Goal: Check status: Check status

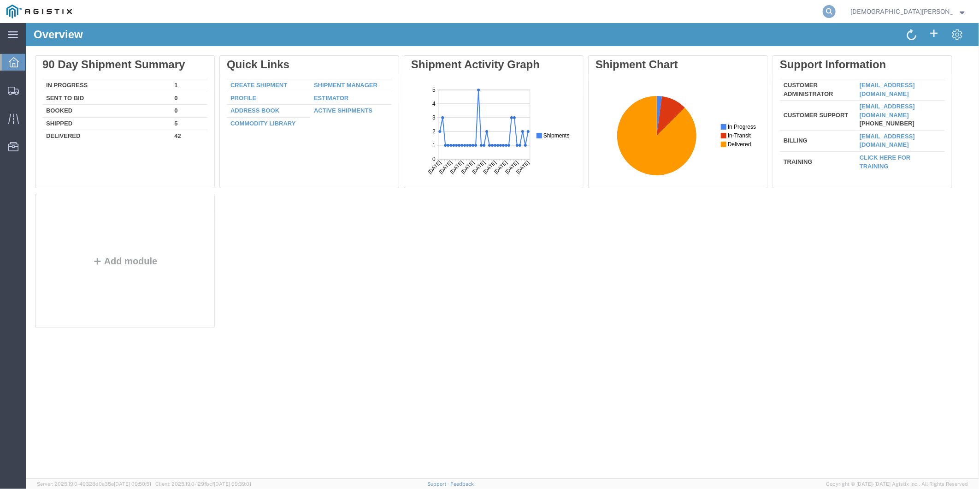
click at [836, 7] on icon at bounding box center [829, 11] width 13 height 13
paste input "56806465"
type input "56806465"
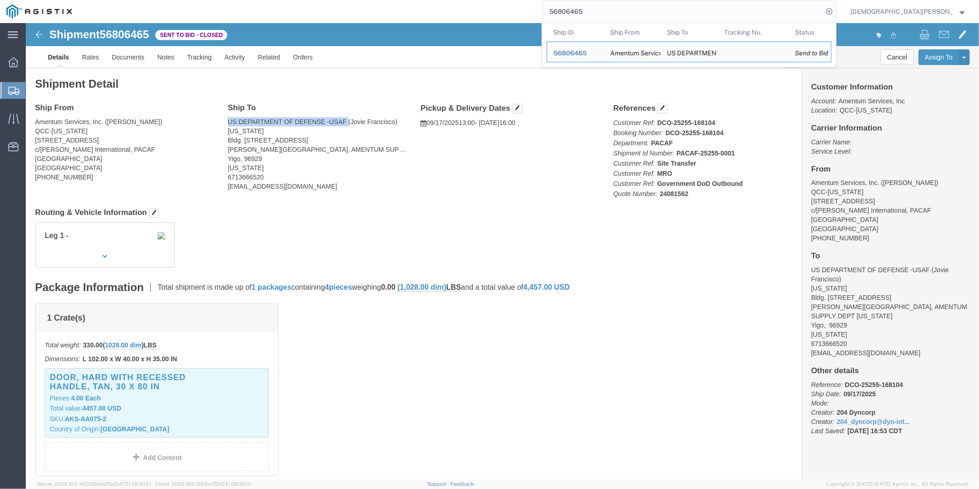
drag, startPoint x: 202, startPoint y: 98, endPoint x: 320, endPoint y: 99, distance: 118.0
click address "US DEPARTMENT OF DEFENSE -USAF (Jovie Francisco) Guam Bldg. 18046A Arc Light Bl…"
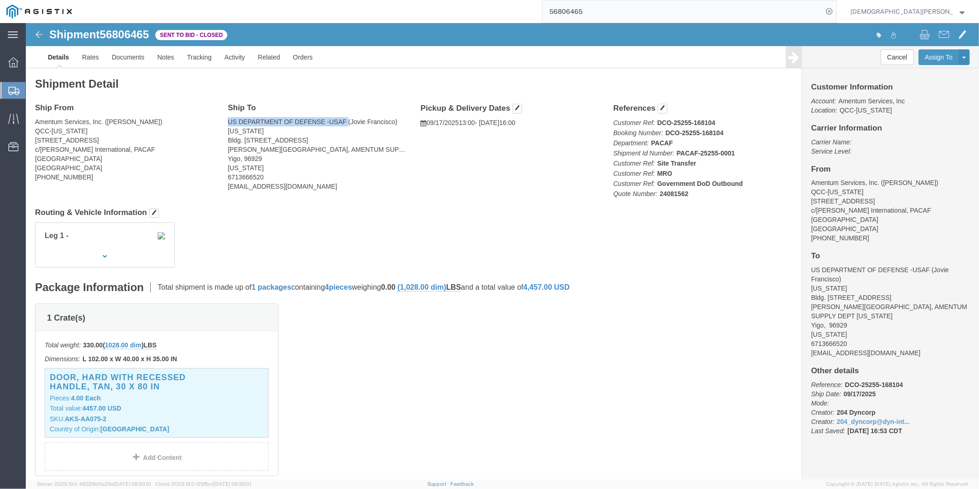
copy address "US DEPARTMENT OF DEFENSE -USAF"
drag, startPoint x: 202, startPoint y: 115, endPoint x: 281, endPoint y: 116, distance: 78.8
click address "US DEPARTMENT OF DEFENSE -USAF (Jovie Francisco) Guam Bldg. 18046A Arc Light Bl…"
copy address "Bldg. 18046A Arc Light Blvd"
drag, startPoint x: 199, startPoint y: 125, endPoint x: 350, endPoint y: 126, distance: 151.2
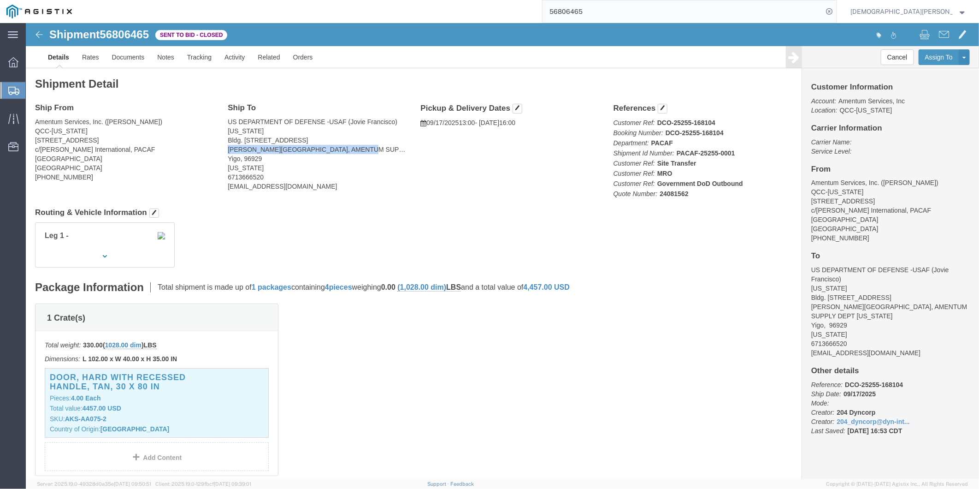
click div "Ship To US DEPARTMENT OF DEFENSE -USAF (Jovie Francisco) Guam Bldg. 18046A Arc …"
copy address "Andersen AFB, AMENTUM SUPPLY DEPT GUAM"
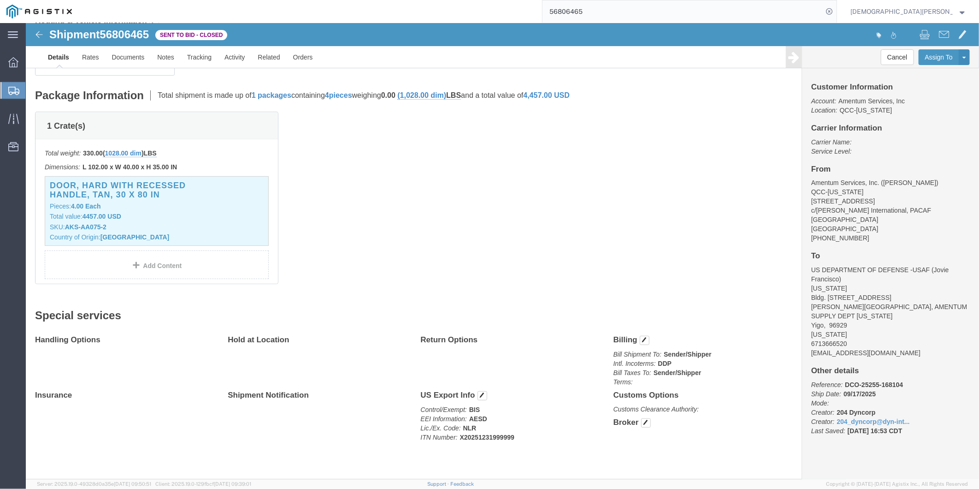
scroll to position [197, 0]
click p "SKU: AKS-AA075-2"
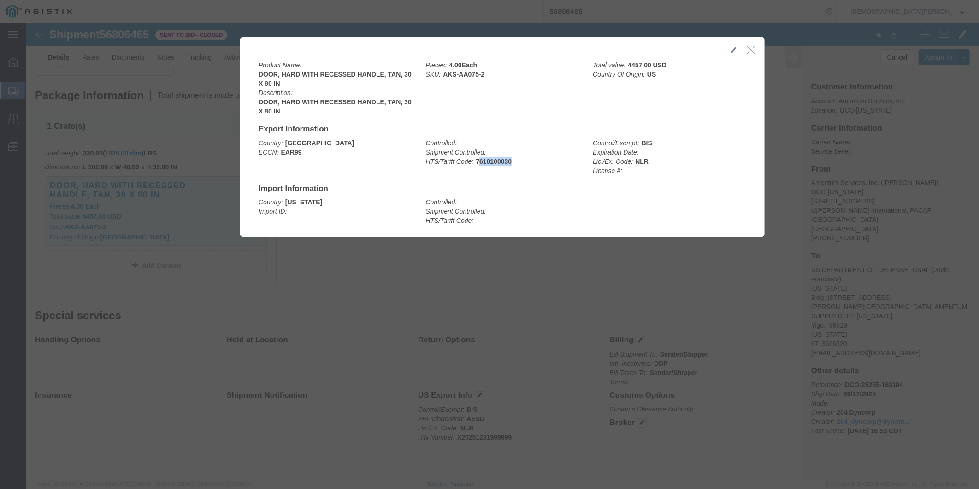
drag, startPoint x: 450, startPoint y: 136, endPoint x: 483, endPoint y: 136, distance: 32.7
click b "7610100030"
drag, startPoint x: 483, startPoint y: 136, endPoint x: 496, endPoint y: 135, distance: 13.4
click div "Controlled: Shipment Controlled: HTS/Tariff Code: 7610100030"
copy b "7610100030"
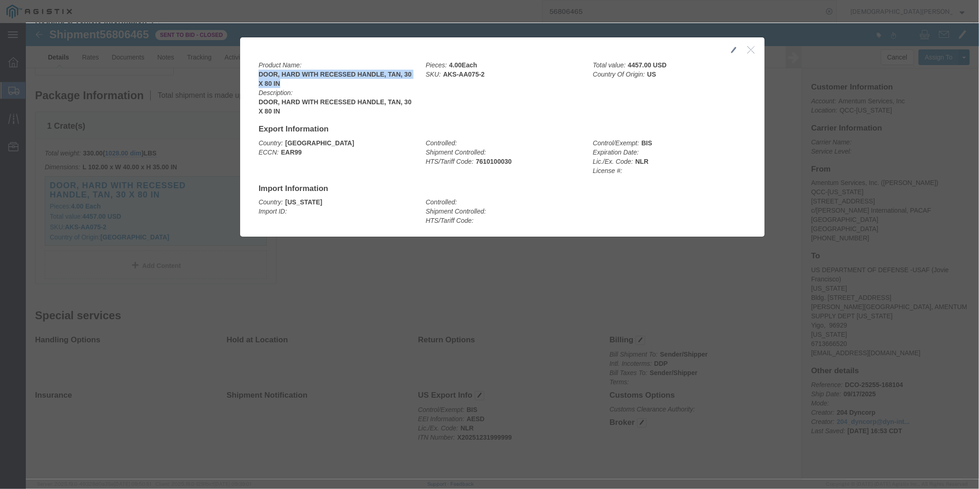
drag, startPoint x: 230, startPoint y: 53, endPoint x: 314, endPoint y: 57, distance: 83.5
click b "DOOR, HARD WITH RECESSED HANDLE, TAN, 30 X 80 IN"
copy b "DOOR, HARD WITH RECESSED HANDLE, TAN, 30 X 80 IN"
click icon "button"
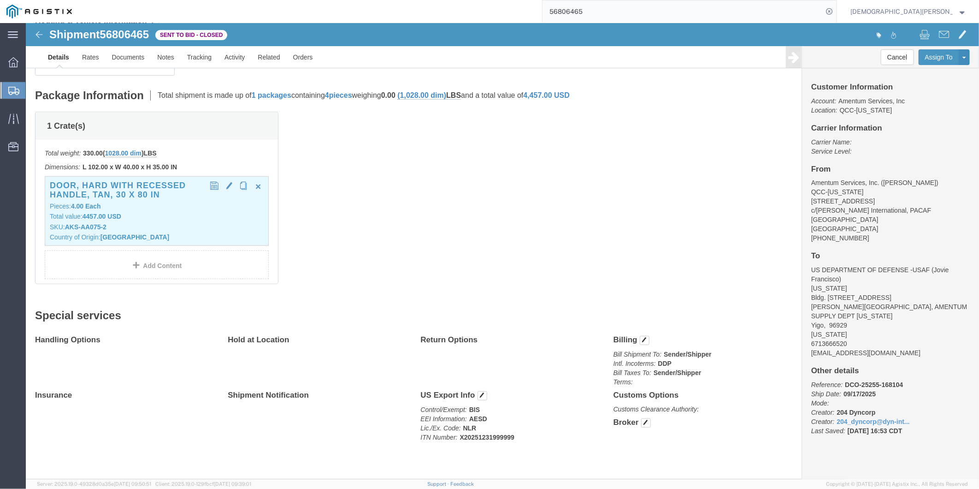
click p "Pieces: 4.00 Each"
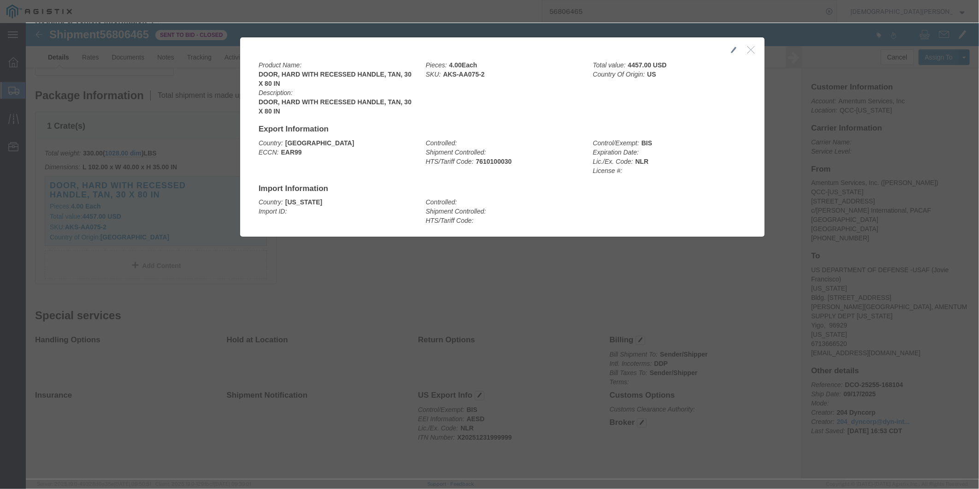
click icon "button"
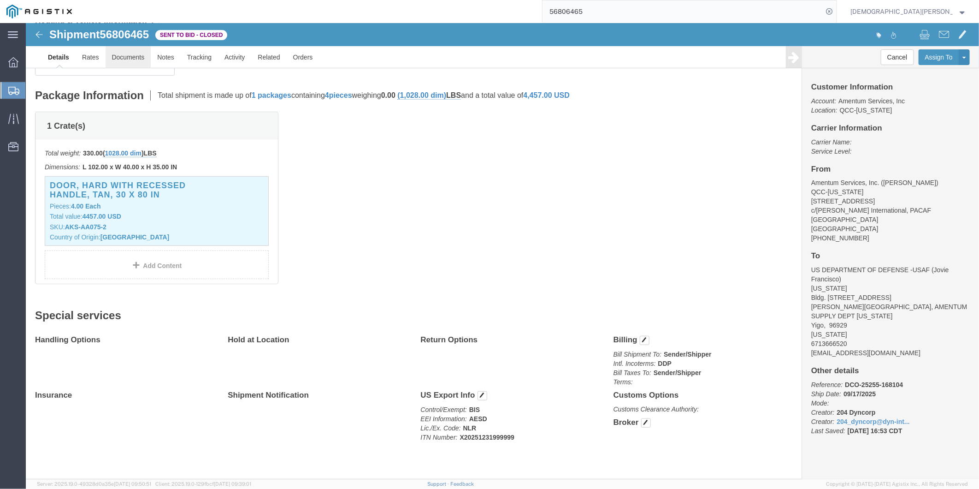
click link "Documents"
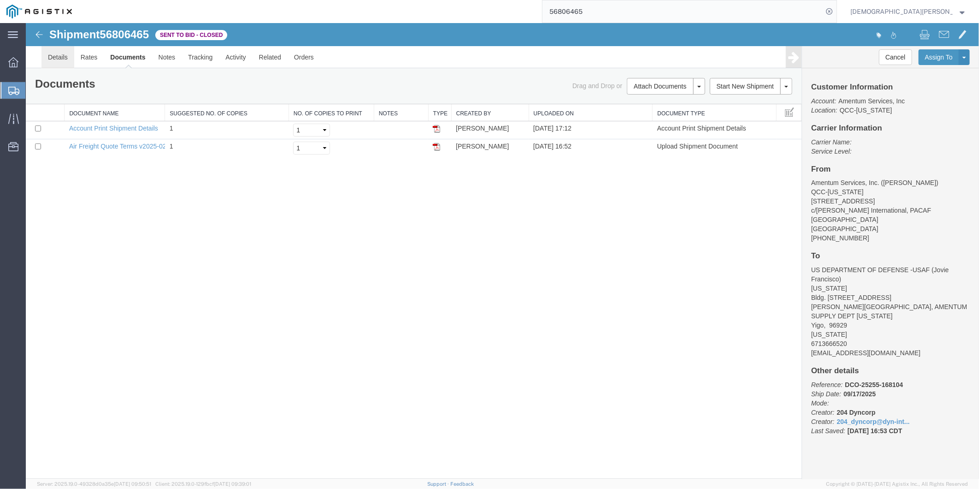
click at [54, 53] on link "Details" at bounding box center [57, 57] width 33 height 22
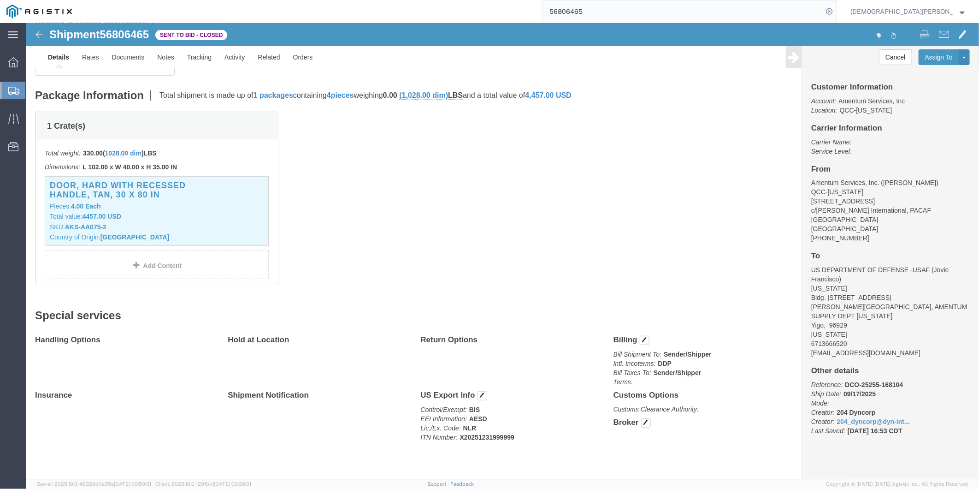
scroll to position [197, 0]
click span "button"
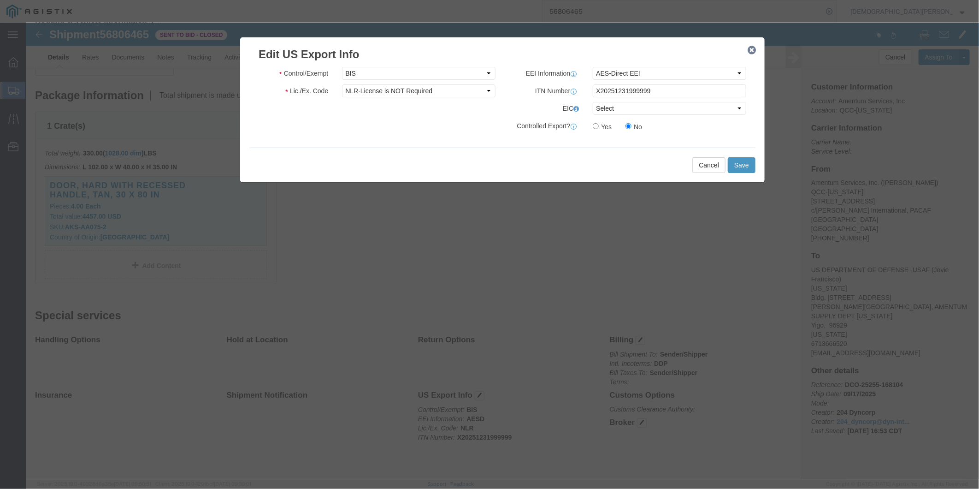
click icon "button"
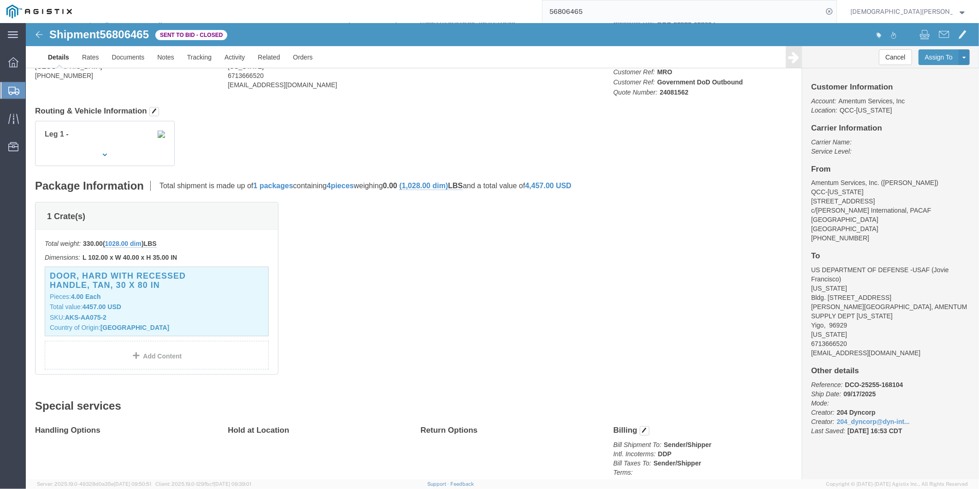
scroll to position [0, 0]
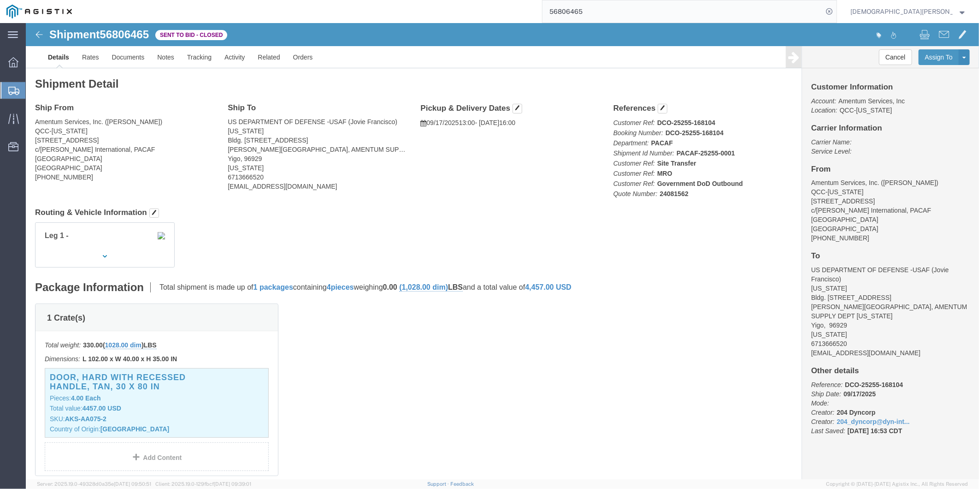
click link "Details"
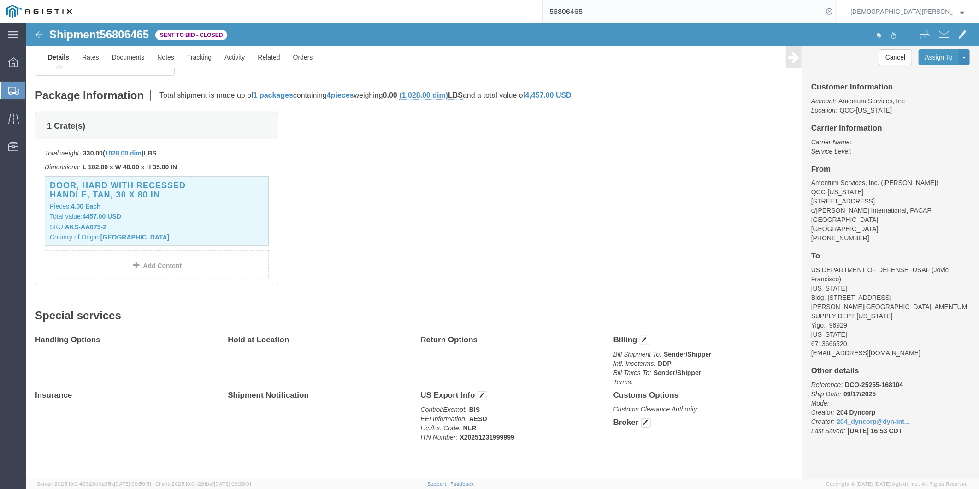
scroll to position [197, 0]
click span "56806465"
copy span "56806465"
click link "Activity"
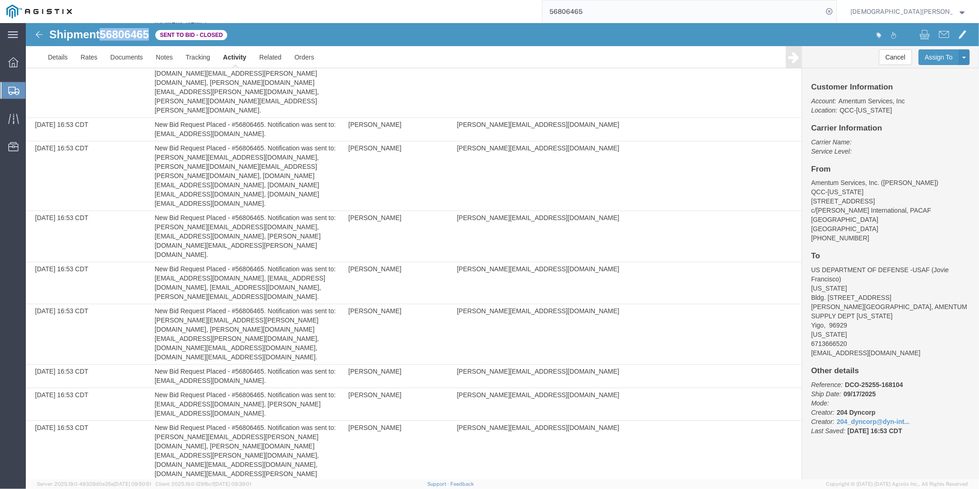
scroll to position [1119, 0]
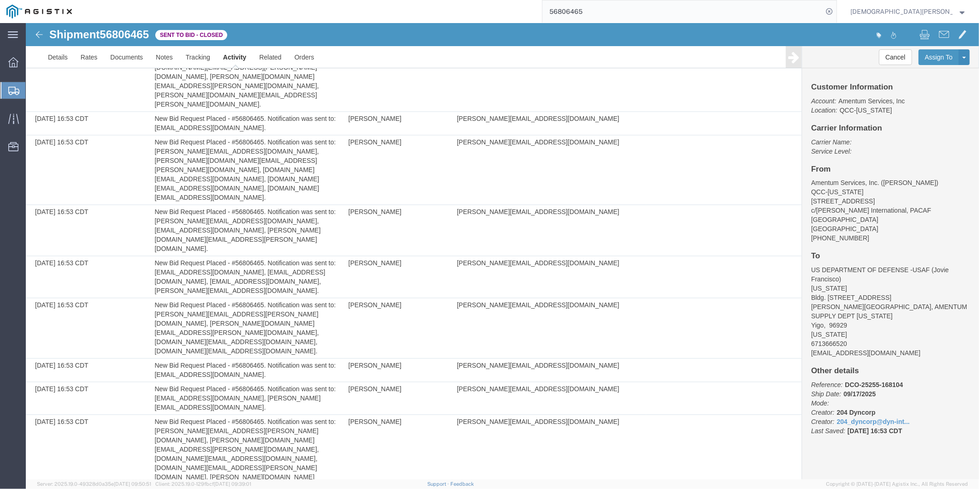
drag, startPoint x: 494, startPoint y: 305, endPoint x: 707, endPoint y: 238, distance: 223.7
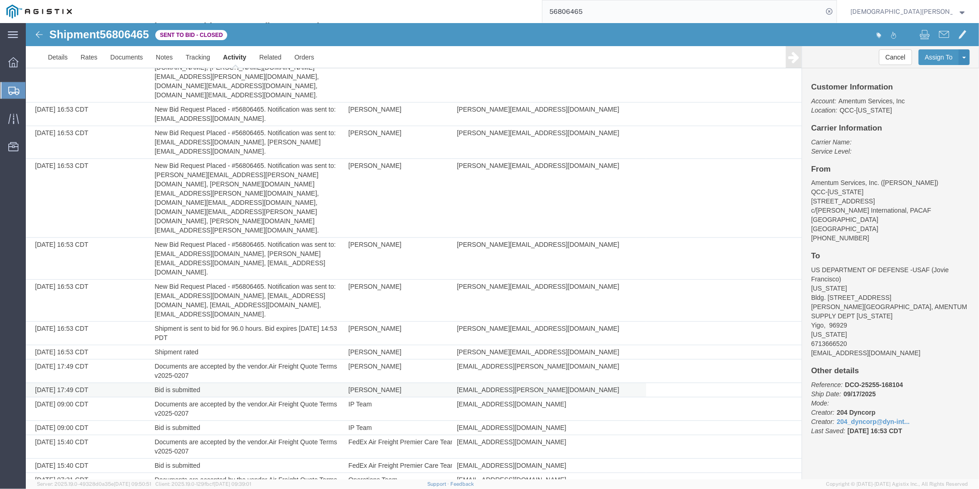
scroll to position [1397, 0]
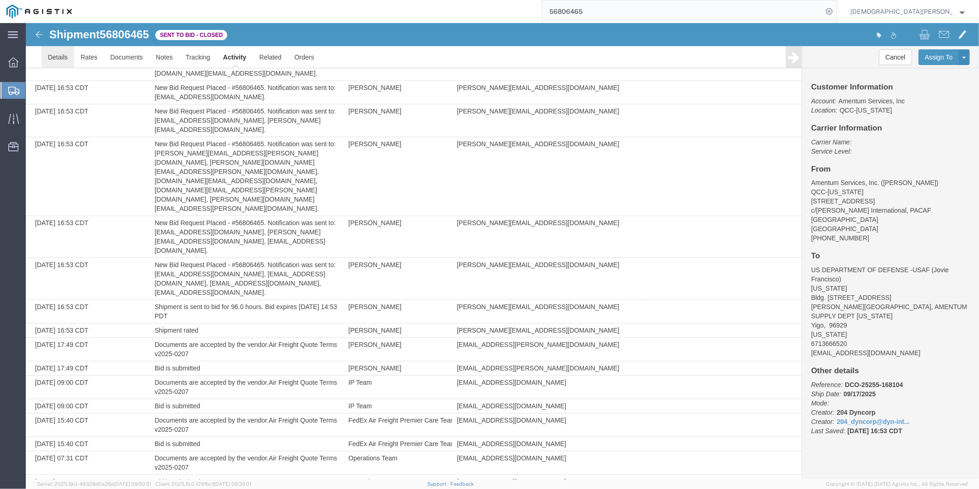
click at [52, 62] on link "Details" at bounding box center [57, 57] width 33 height 22
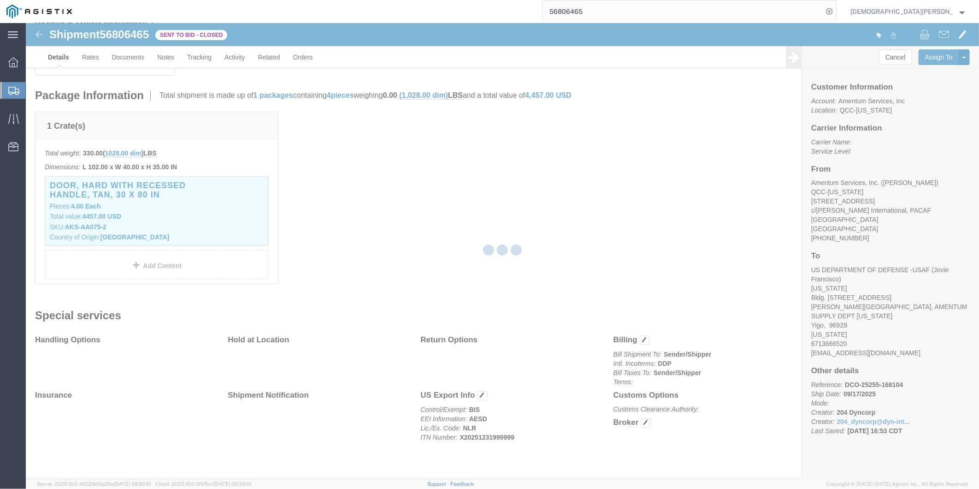
scroll to position [197, 0]
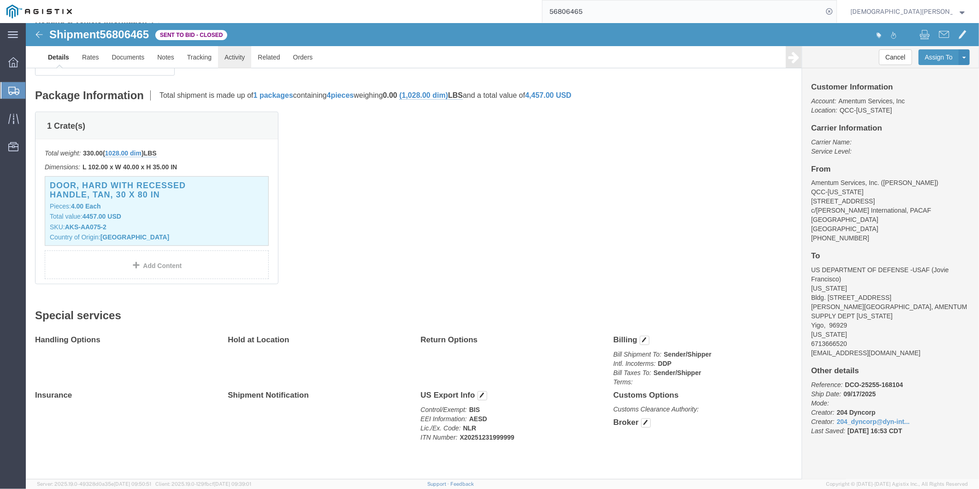
click link "Activity"
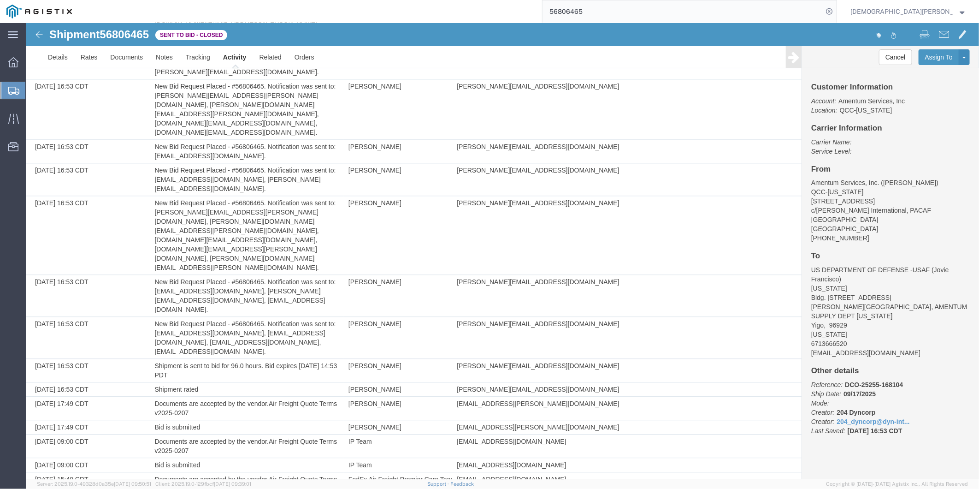
scroll to position [1397, 0]
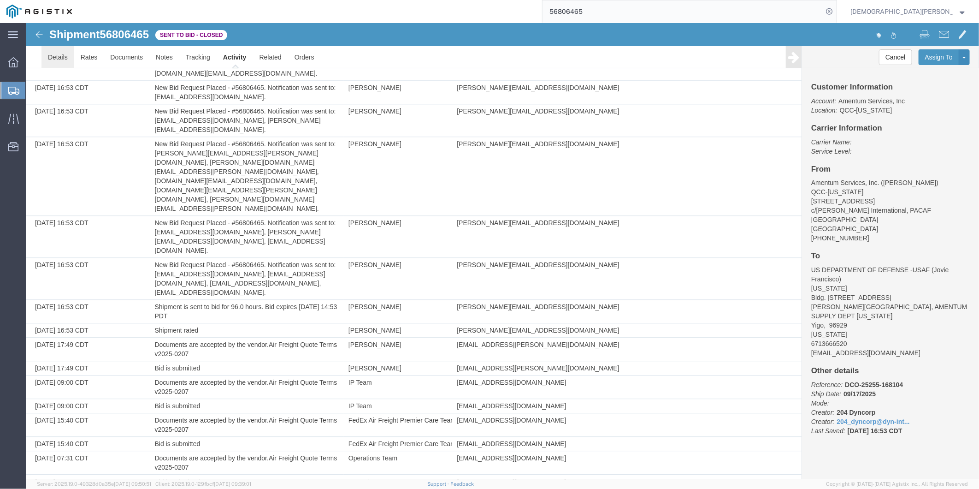
click at [65, 55] on link "Details" at bounding box center [57, 57] width 33 height 22
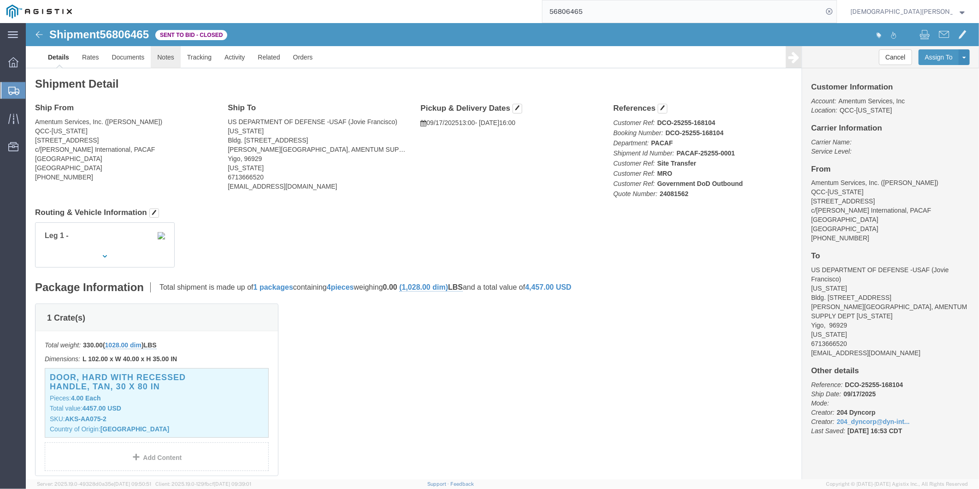
click link "Notes"
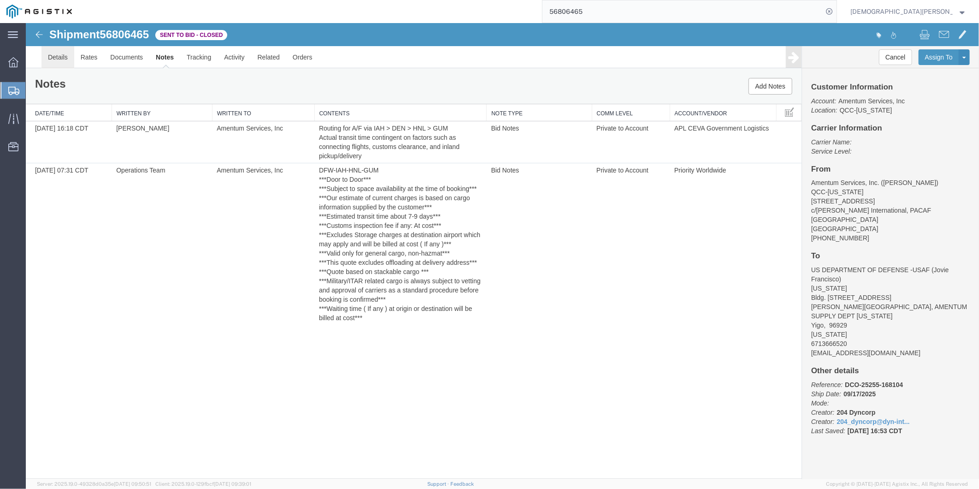
click at [62, 56] on link "Details" at bounding box center [57, 57] width 33 height 22
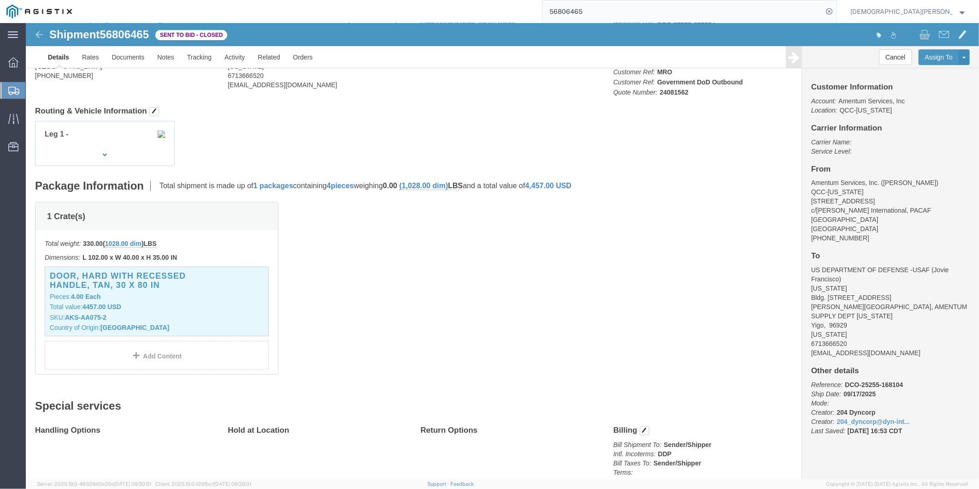
scroll to position [102, 0]
click p "Total value: 4457.00 USD"
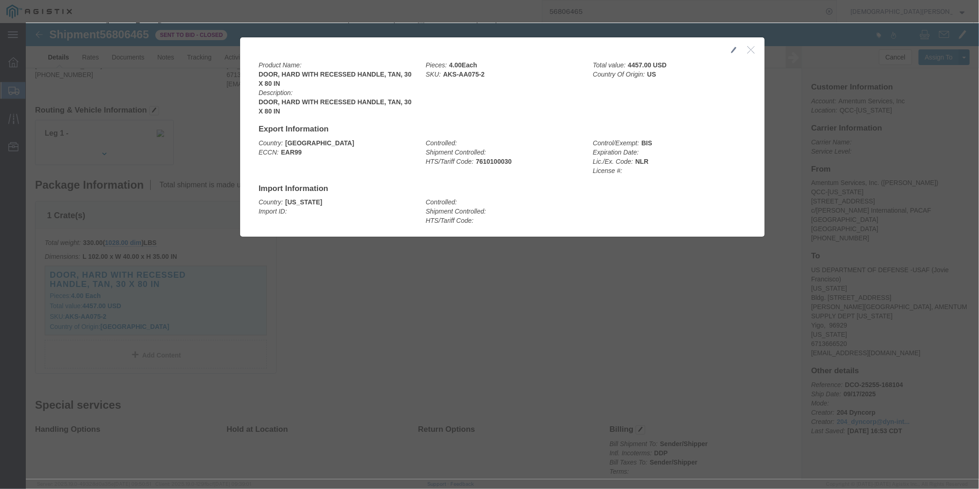
click button "button"
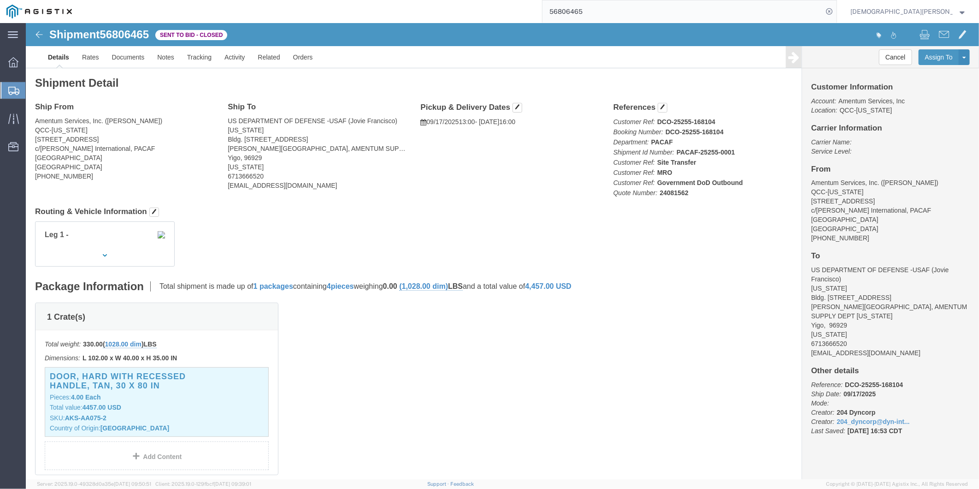
scroll to position [0, 0]
